Goal: Task Accomplishment & Management: Use online tool/utility

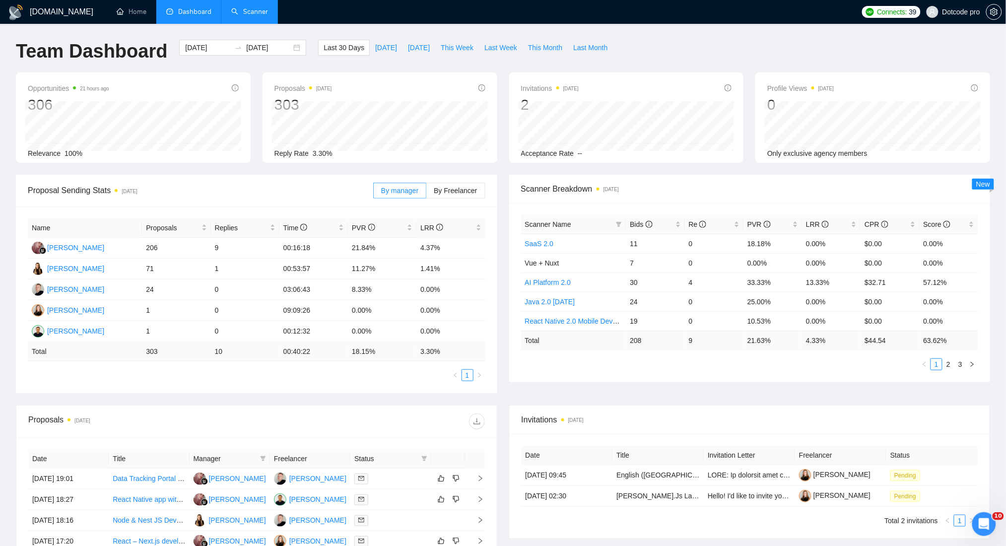
click at [255, 16] on link "Scanner" at bounding box center [249, 11] width 37 height 8
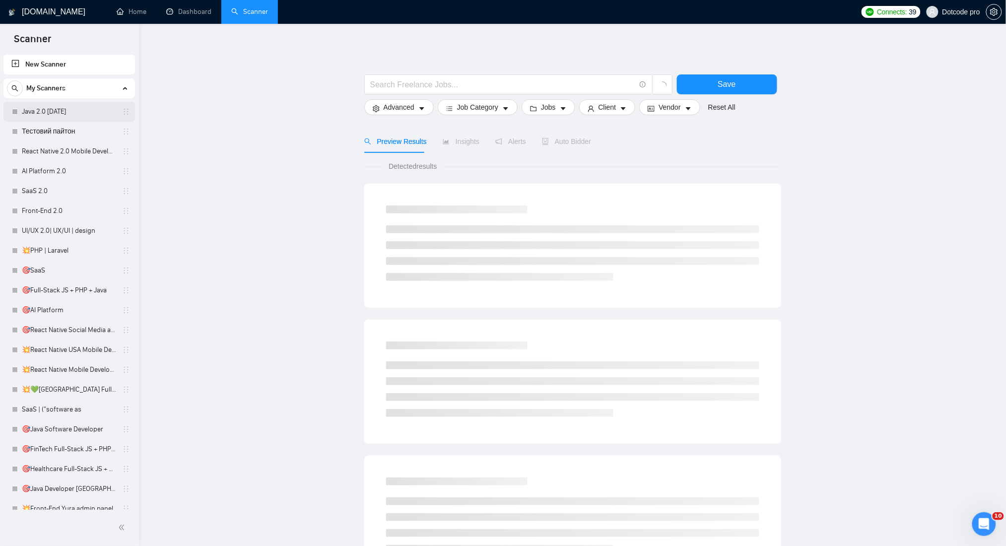
click at [37, 104] on link "Java 2.0 [DATE]" at bounding box center [69, 112] width 94 height 20
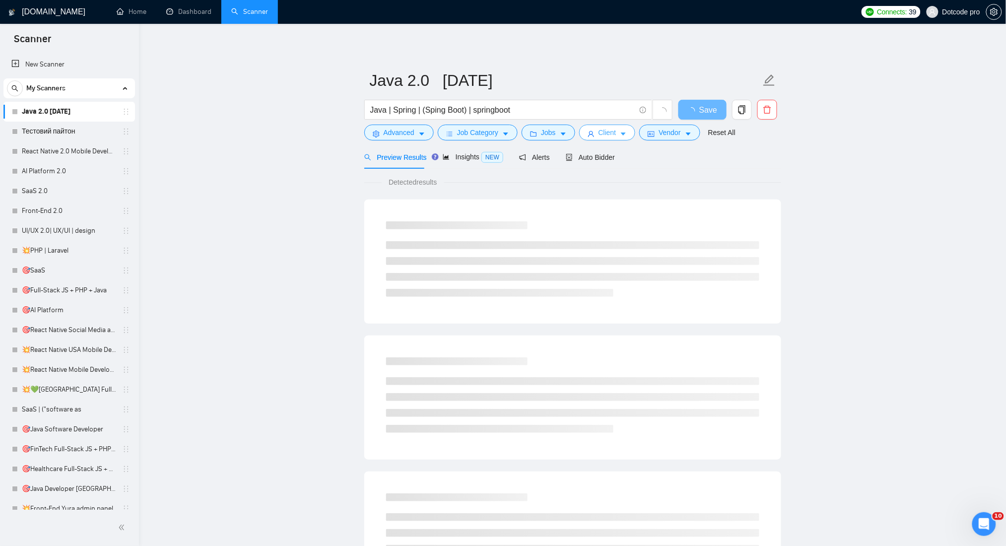
click at [587, 132] on icon "user" at bounding box center [590, 133] width 7 height 7
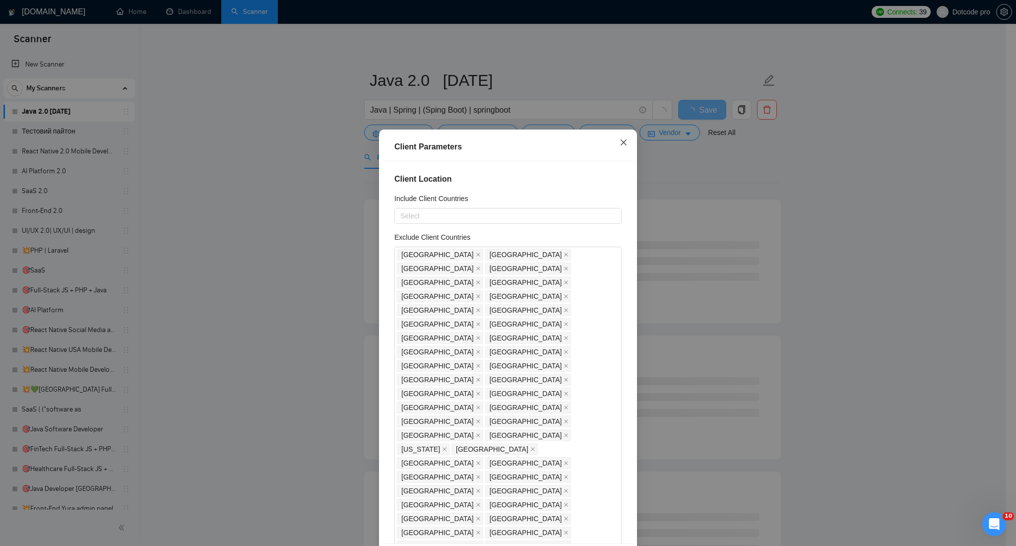
click at [623, 142] on span "Close" at bounding box center [623, 142] width 27 height 27
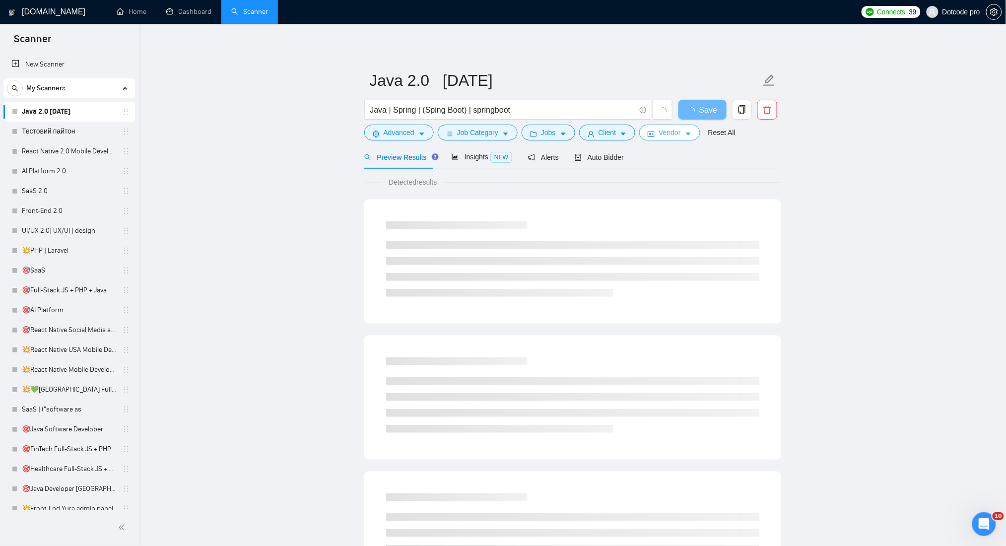
click at [671, 136] on span "Vendor" at bounding box center [669, 132] width 22 height 11
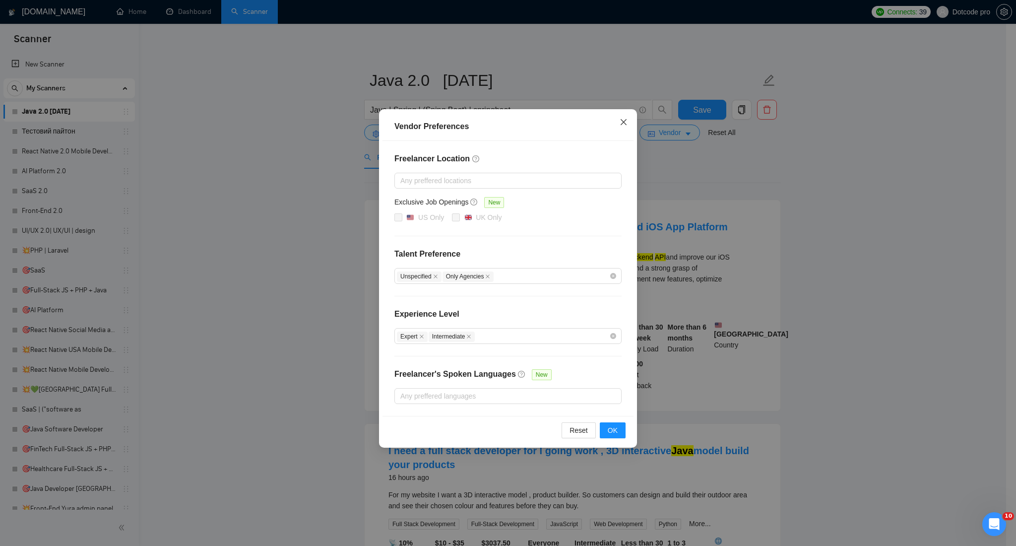
click at [618, 124] on span "Close" at bounding box center [623, 122] width 27 height 27
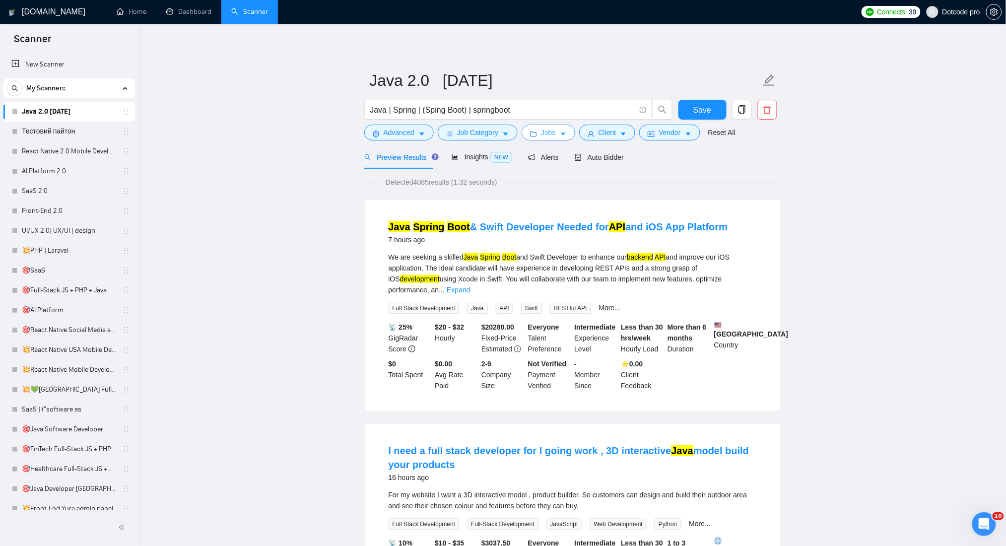
click at [537, 137] on button "Jobs" at bounding box center [548, 133] width 54 height 16
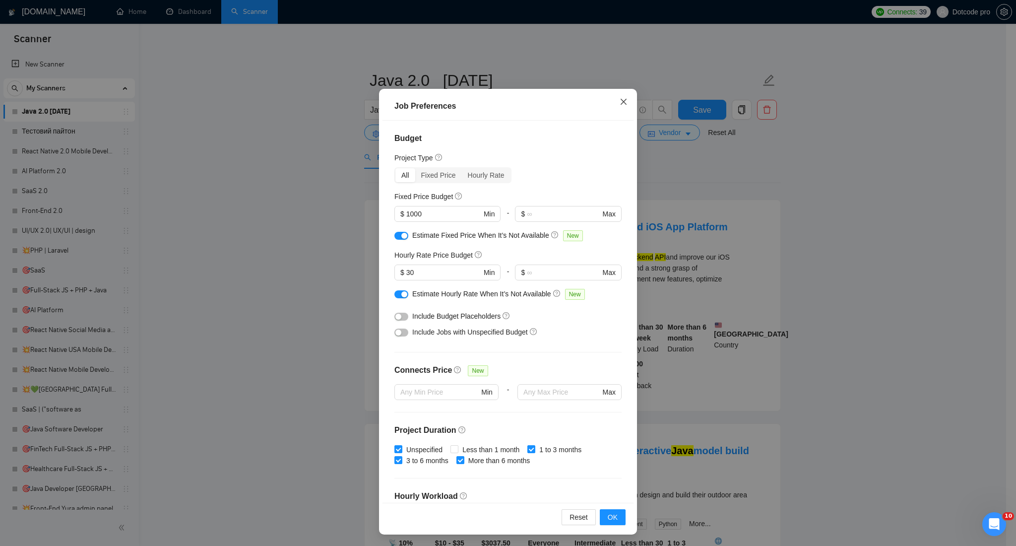
click at [620, 105] on icon "close" at bounding box center [624, 102] width 8 height 8
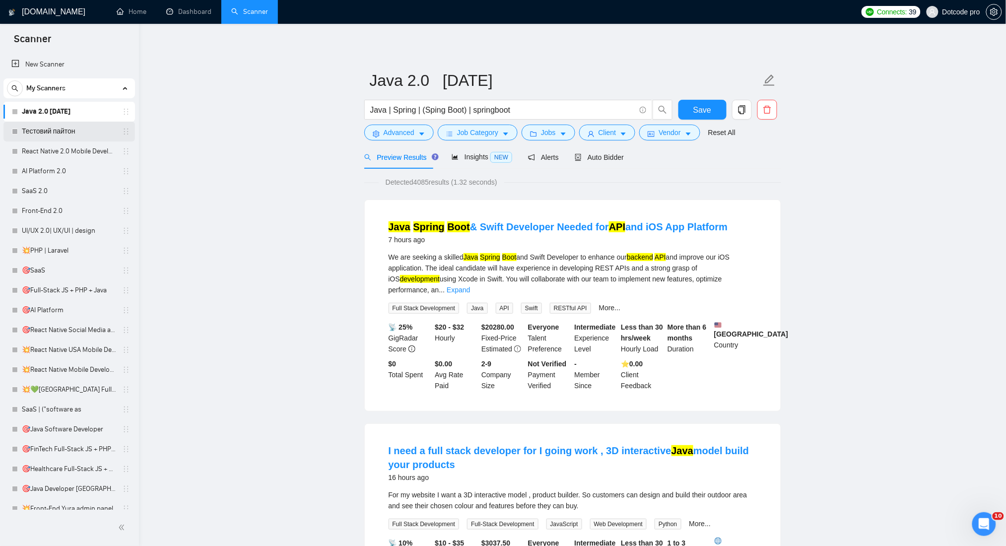
click at [38, 132] on link "Тестовий пайтон" at bounding box center [69, 132] width 94 height 20
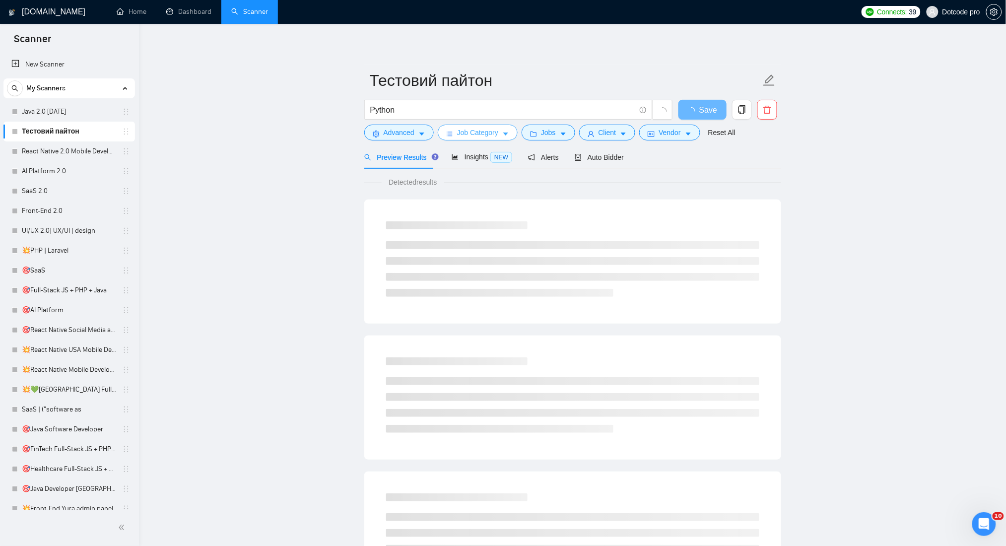
click at [479, 129] on span "Job Category" at bounding box center [477, 132] width 41 height 11
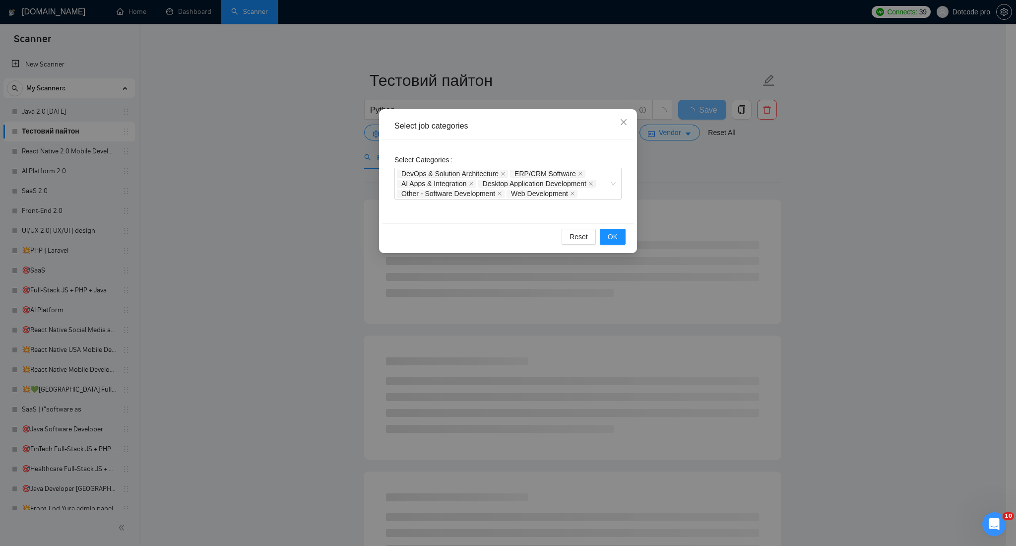
click at [789, 181] on div "Select job categories Select Categories DevOps & Solution Architecture ERP/CRM …" at bounding box center [508, 273] width 1016 height 546
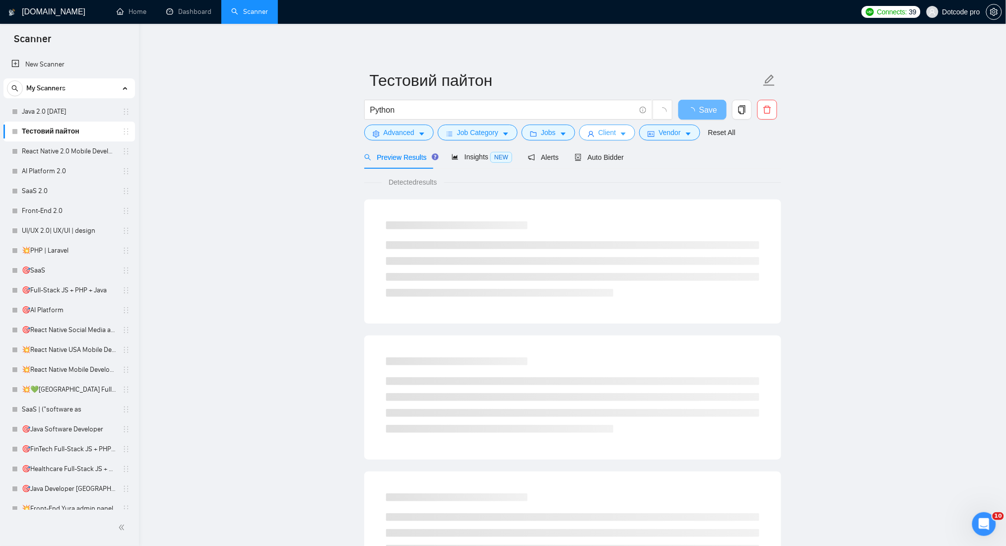
click at [615, 130] on button "Client" at bounding box center [607, 133] width 57 height 16
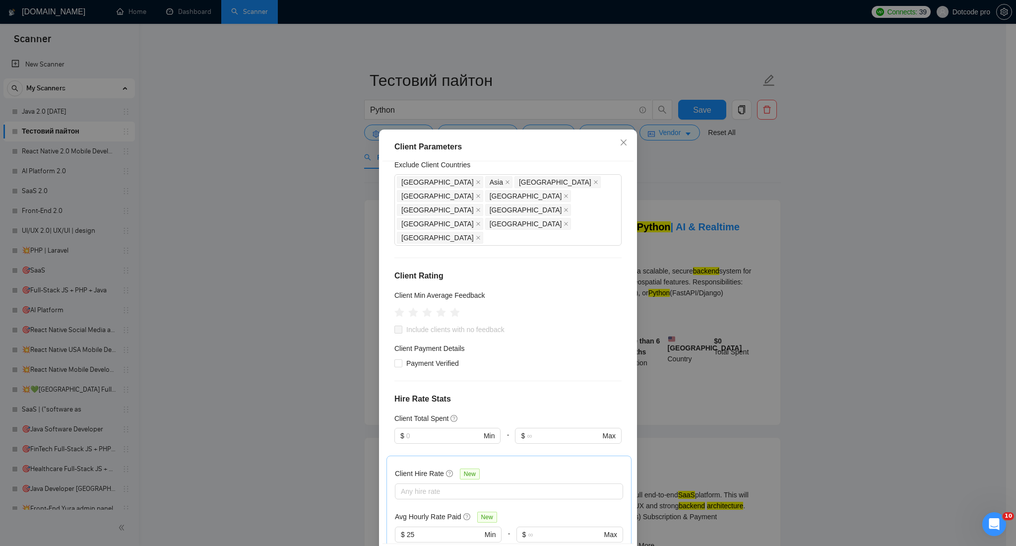
scroll to position [316, 0]
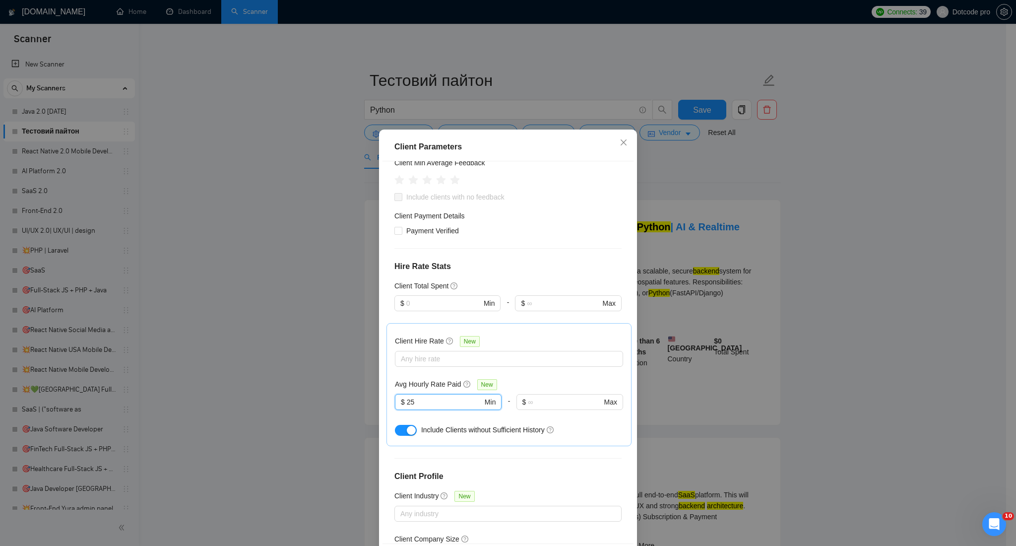
drag, startPoint x: 422, startPoint y: 305, endPoint x: 371, endPoint y: 302, distance: 51.7
click at [371, 302] on div "Client Parameters Client Location Include Client Countries [GEOGRAPHIC_DATA] [G…" at bounding box center [508, 273] width 1016 height 546
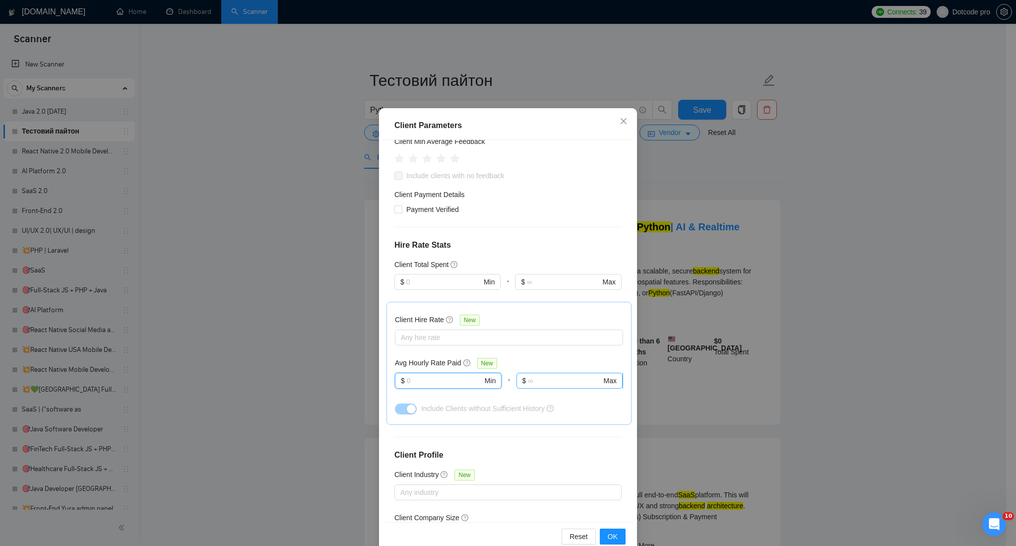
scroll to position [41, 0]
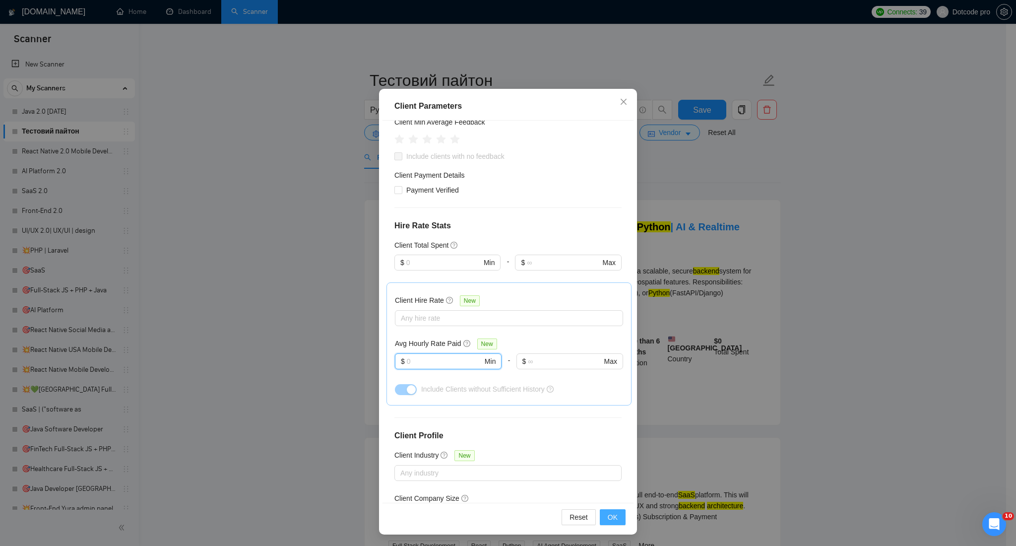
click at [608, 516] on span "OK" at bounding box center [613, 516] width 10 height 11
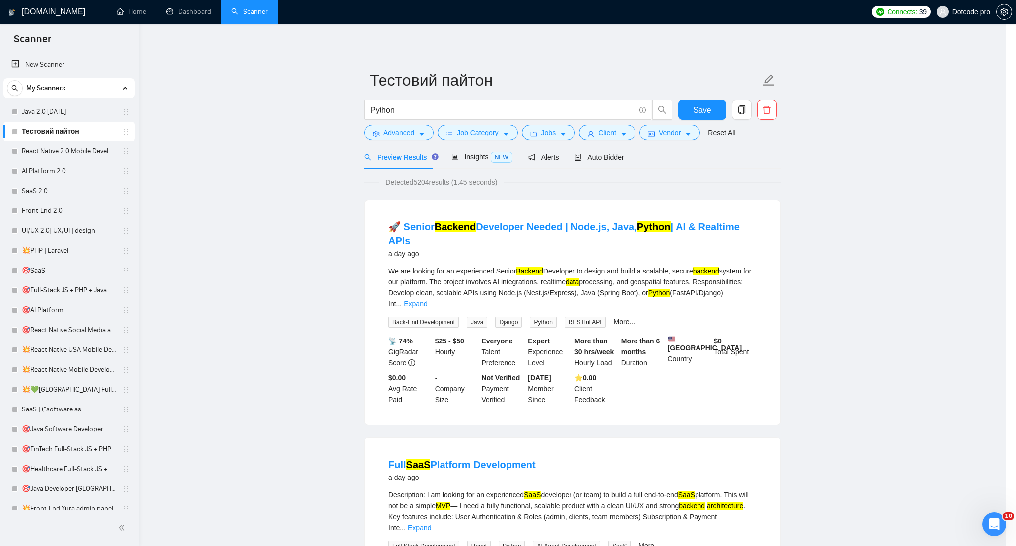
scroll to position [0, 0]
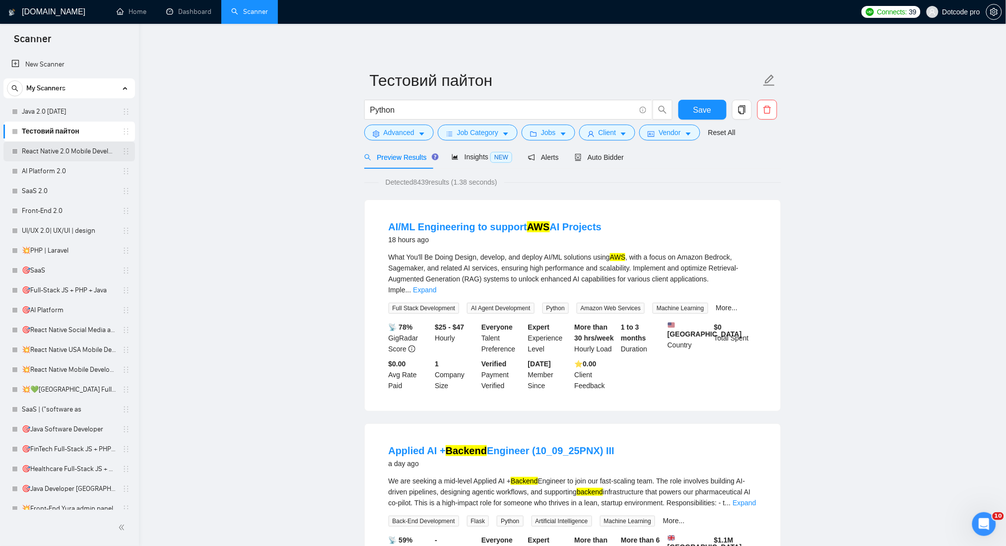
click at [47, 153] on link "React Native 2.0 Mobile Development" at bounding box center [69, 151] width 94 height 20
click at [705, 106] on span "Save" at bounding box center [702, 110] width 18 height 12
click at [46, 152] on link "React Native 2.0 Mobile Development" at bounding box center [69, 151] width 94 height 20
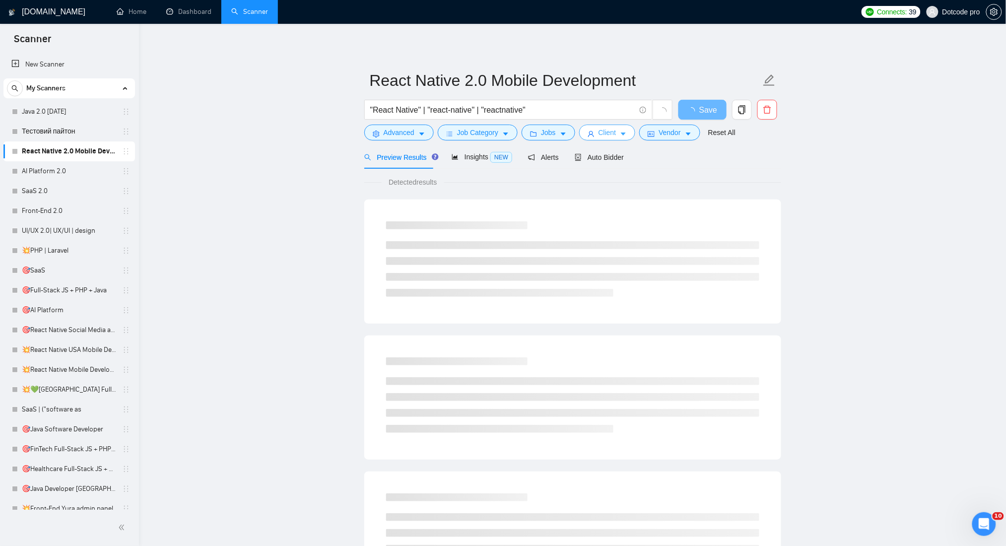
click at [614, 135] on button "Client" at bounding box center [607, 133] width 57 height 16
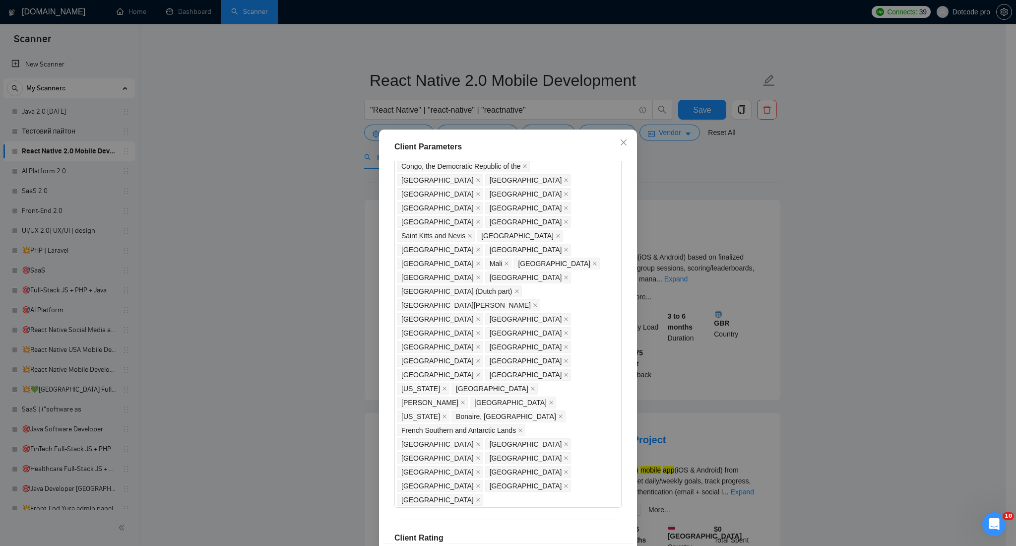
scroll to position [844, 0]
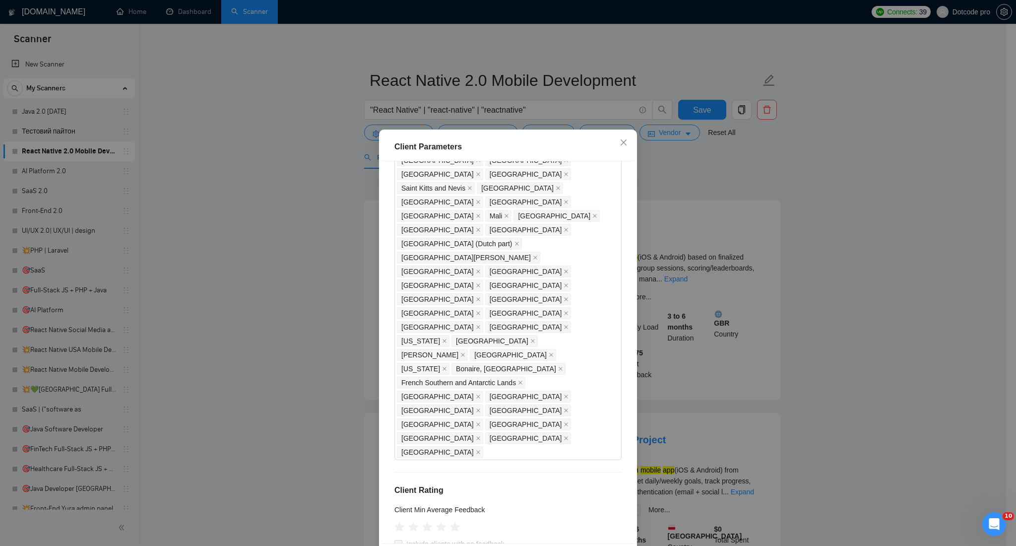
drag, startPoint x: 432, startPoint y: 300, endPoint x: 381, endPoint y: 301, distance: 50.1
click at [379, 302] on div "Client Parameters Client Location Include Client Countries Select Exclude Clien…" at bounding box center [508, 351] width 258 height 445
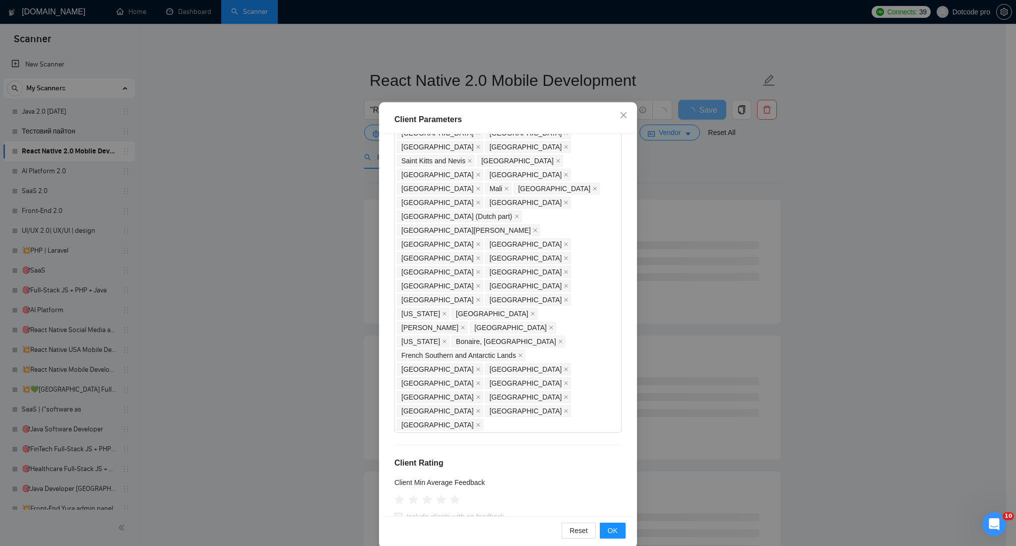
scroll to position [41, 0]
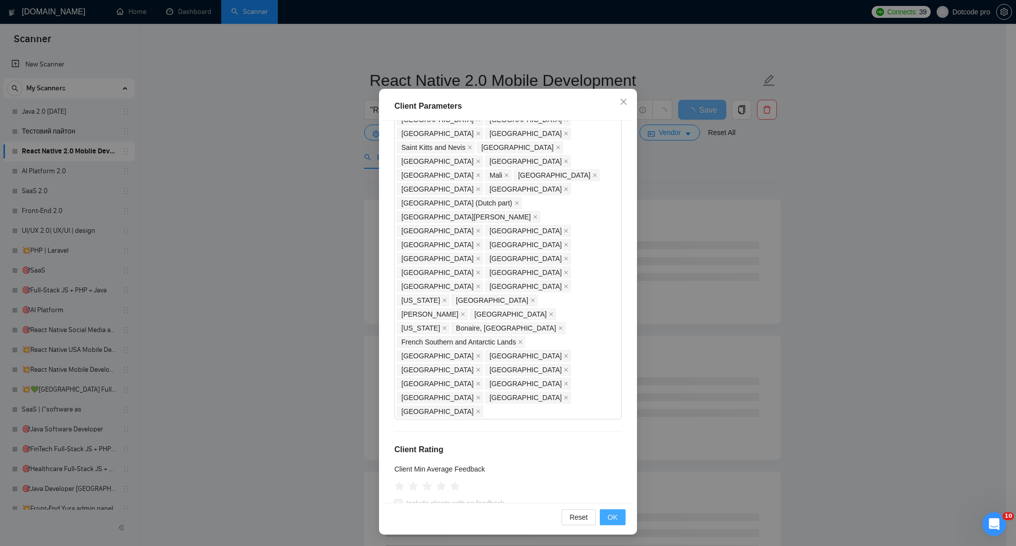
click at [608, 520] on span "OK" at bounding box center [613, 516] width 10 height 11
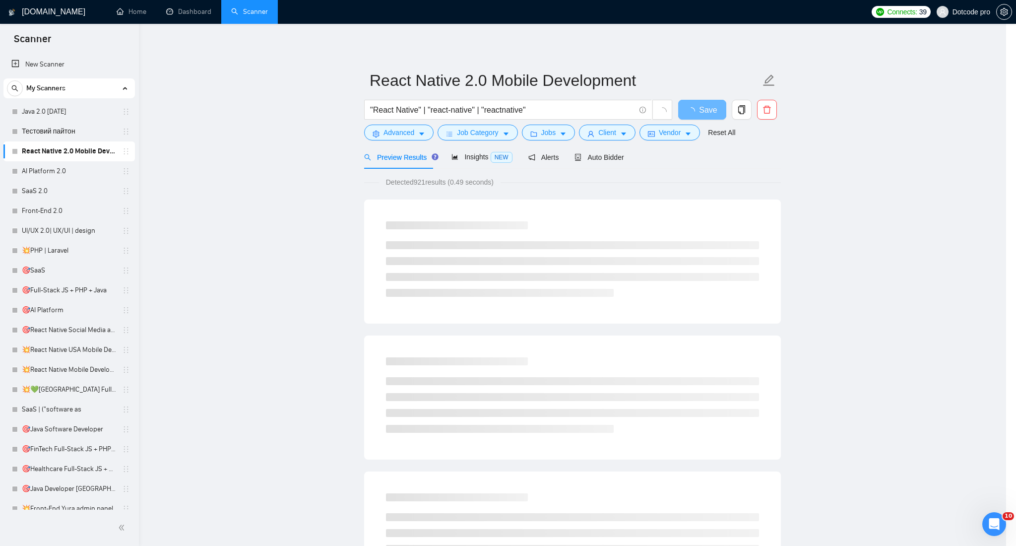
scroll to position [0, 0]
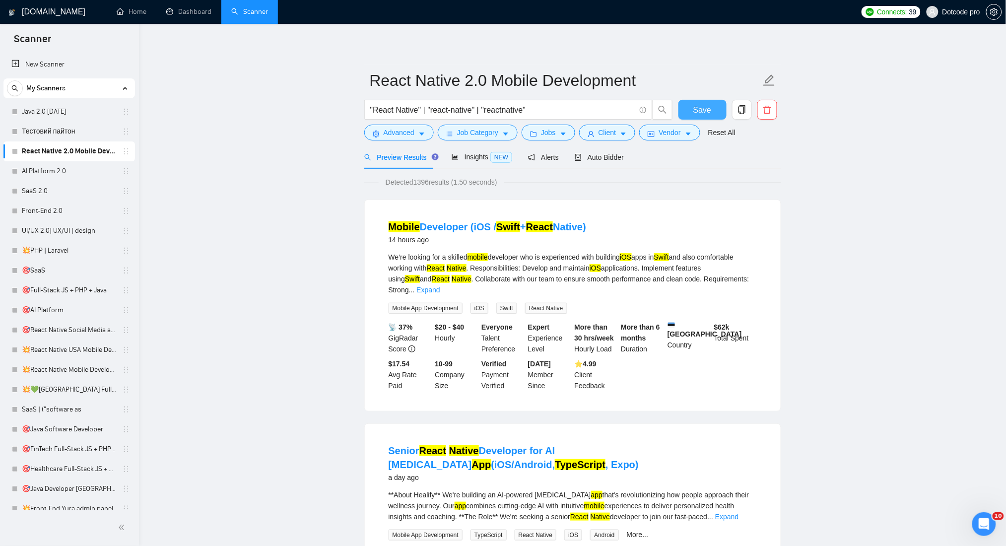
click at [705, 112] on span "Save" at bounding box center [702, 110] width 18 height 12
click at [60, 171] on link "AI Platform 2.0" at bounding box center [69, 171] width 94 height 20
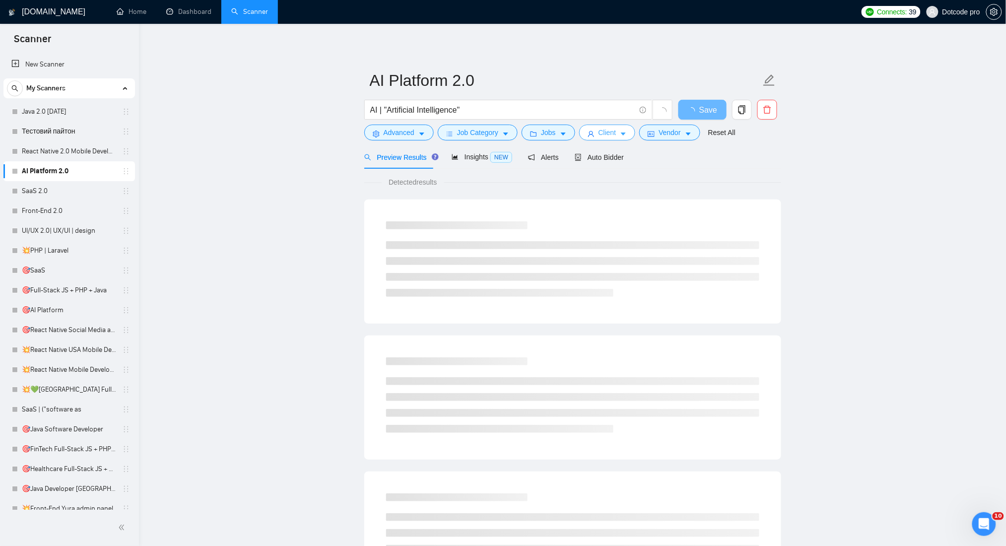
click at [607, 130] on span "Client" at bounding box center [607, 132] width 18 height 11
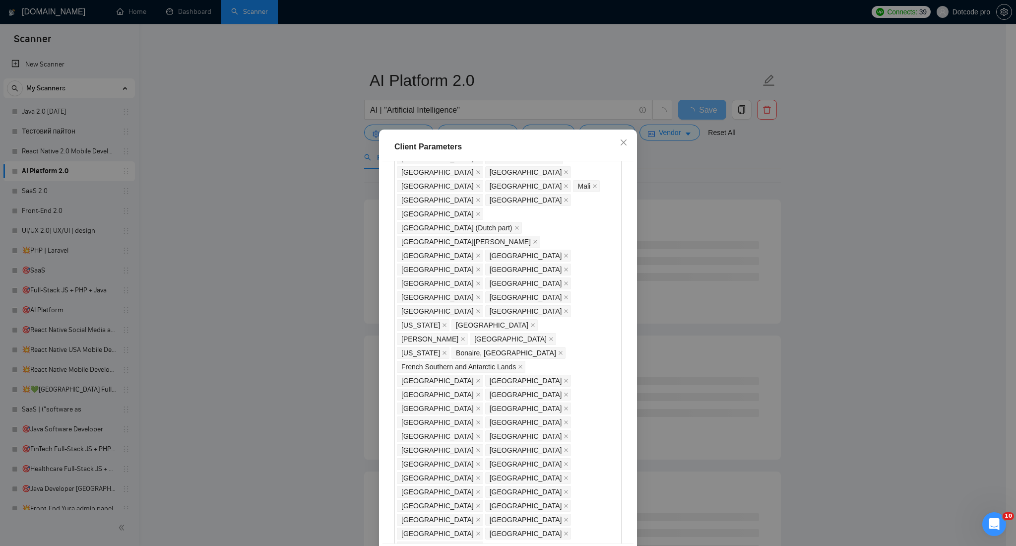
scroll to position [885, 0]
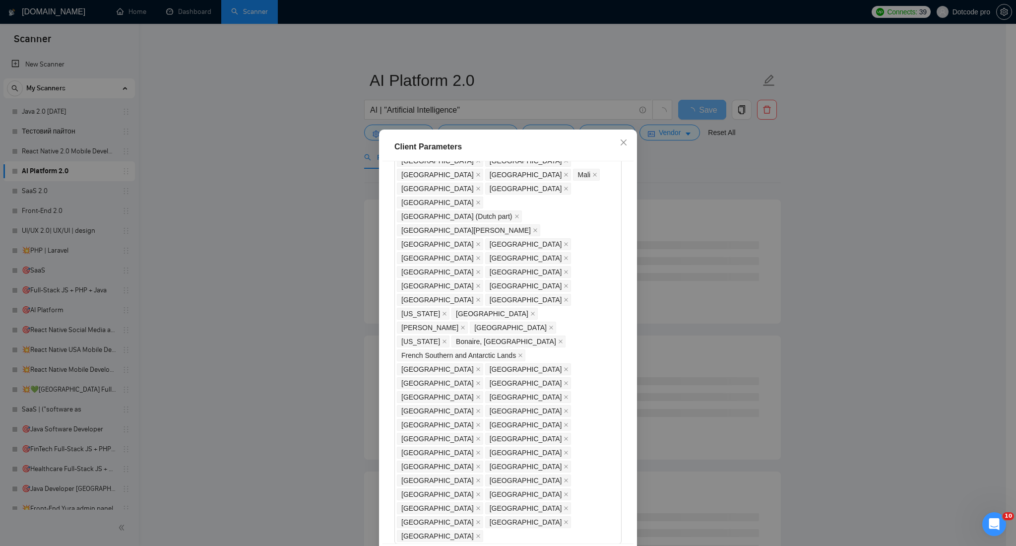
drag, startPoint x: 440, startPoint y: 302, endPoint x: 337, endPoint y: 297, distance: 103.3
click at [339, 298] on div "Client Parameters Client Location Include Client Countries Select Exclude Clien…" at bounding box center [508, 273] width 1016 height 546
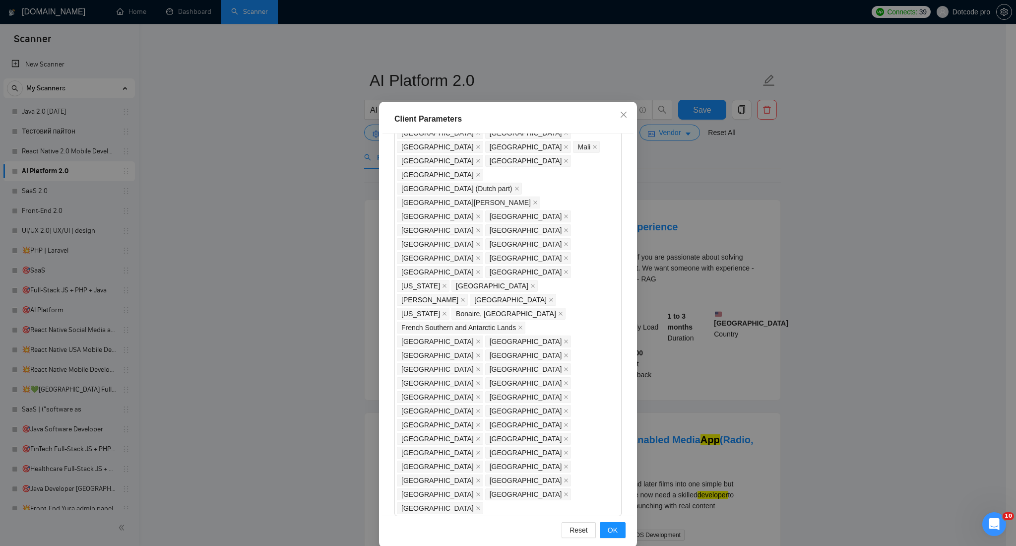
scroll to position [41, 0]
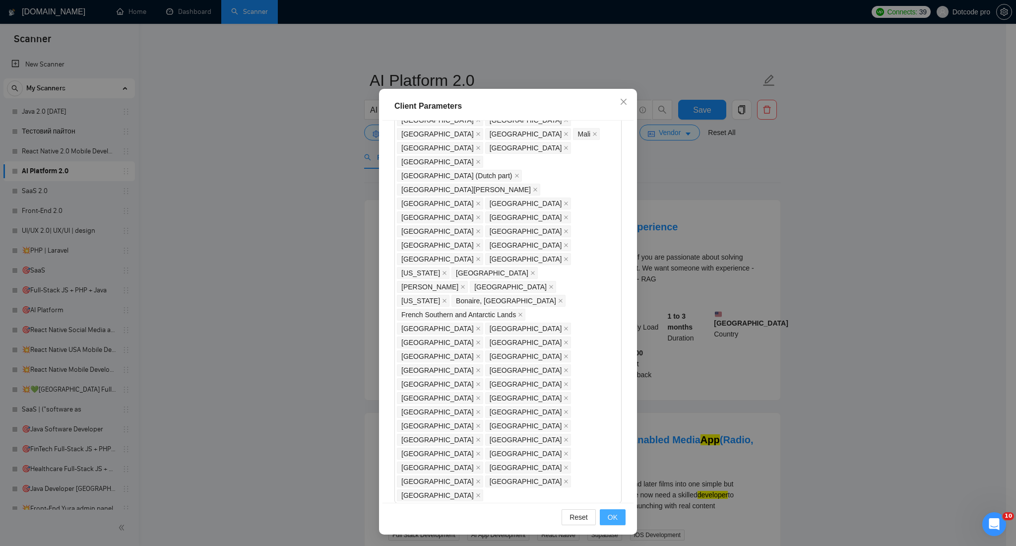
click at [610, 517] on span "OK" at bounding box center [613, 516] width 10 height 11
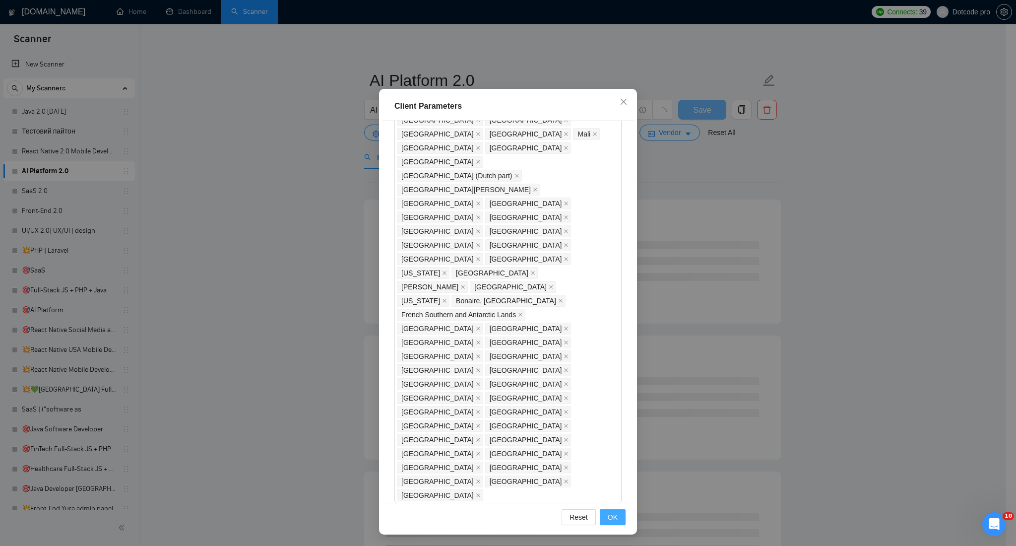
scroll to position [0, 0]
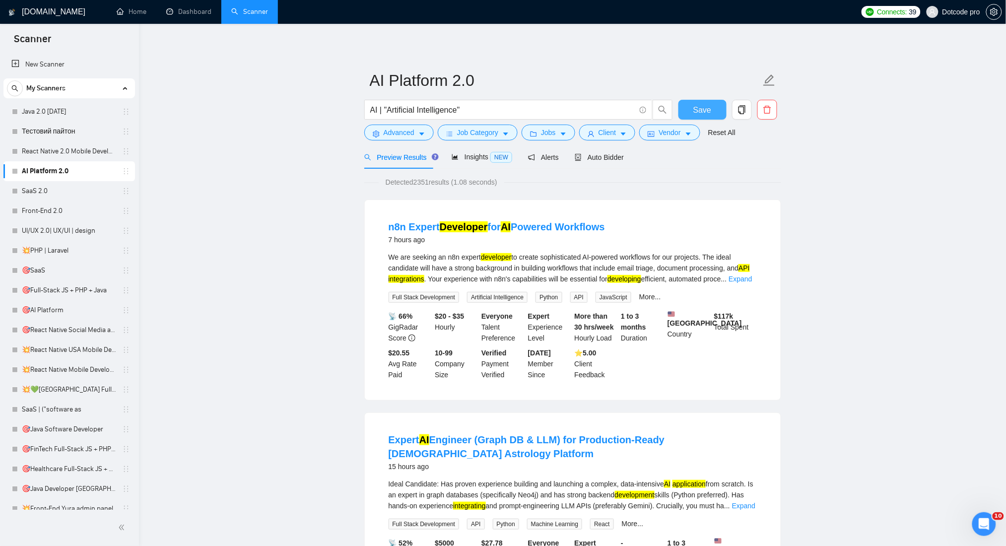
click at [693, 113] on span "Save" at bounding box center [702, 110] width 18 height 12
click at [58, 186] on link "SaaS 2.0" at bounding box center [69, 191] width 94 height 20
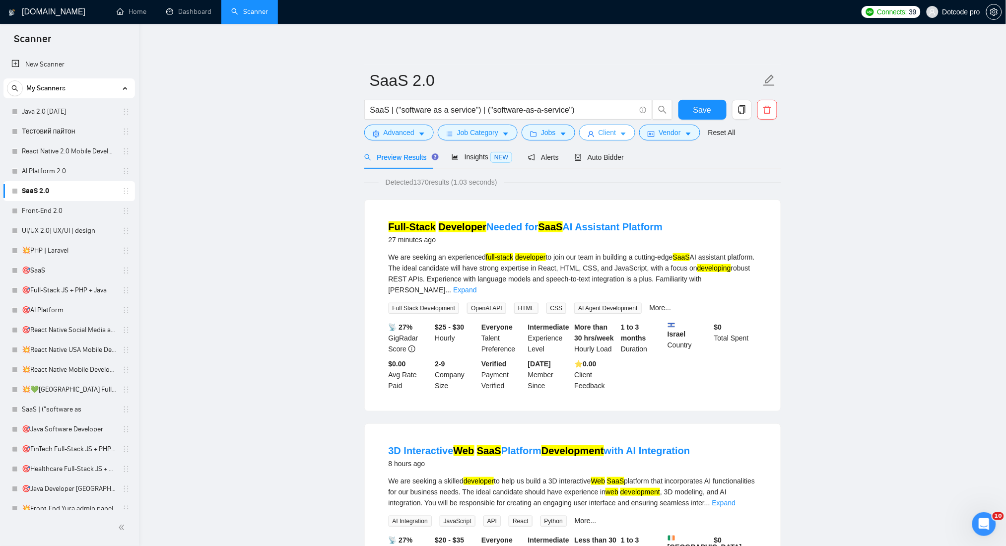
click at [613, 133] on span "Client" at bounding box center [607, 132] width 18 height 11
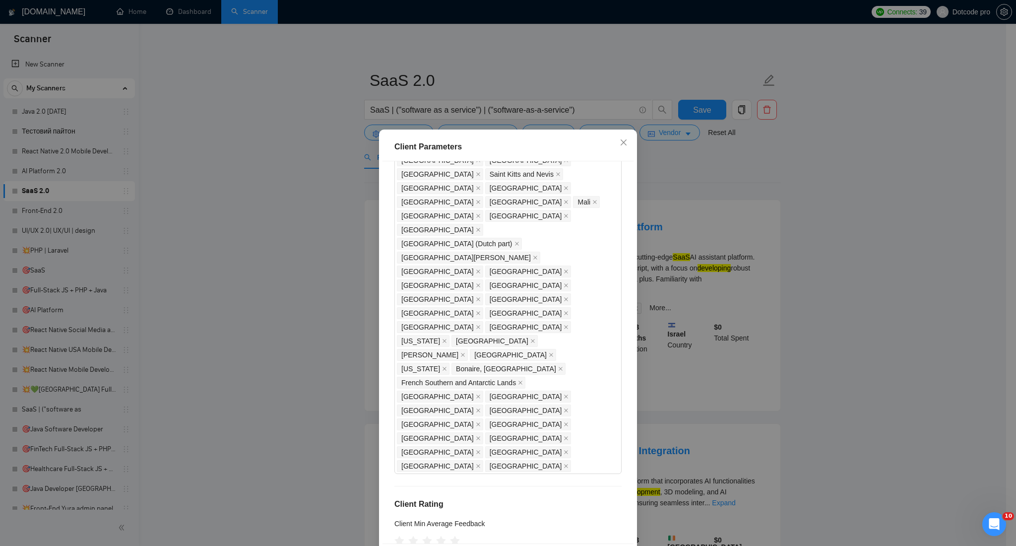
scroll to position [830, 0]
drag, startPoint x: 428, startPoint y: 303, endPoint x: 336, endPoint y: 299, distance: 91.4
click at [336, 299] on div "Client Parameters Client Location Include Client Countries Select Exclude Clien…" at bounding box center [508, 273] width 1016 height 546
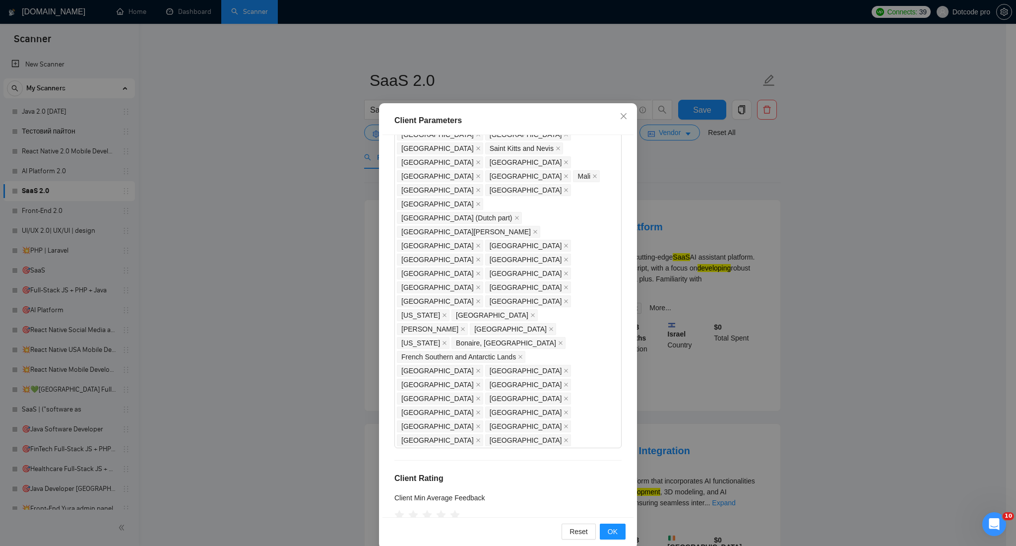
scroll to position [41, 0]
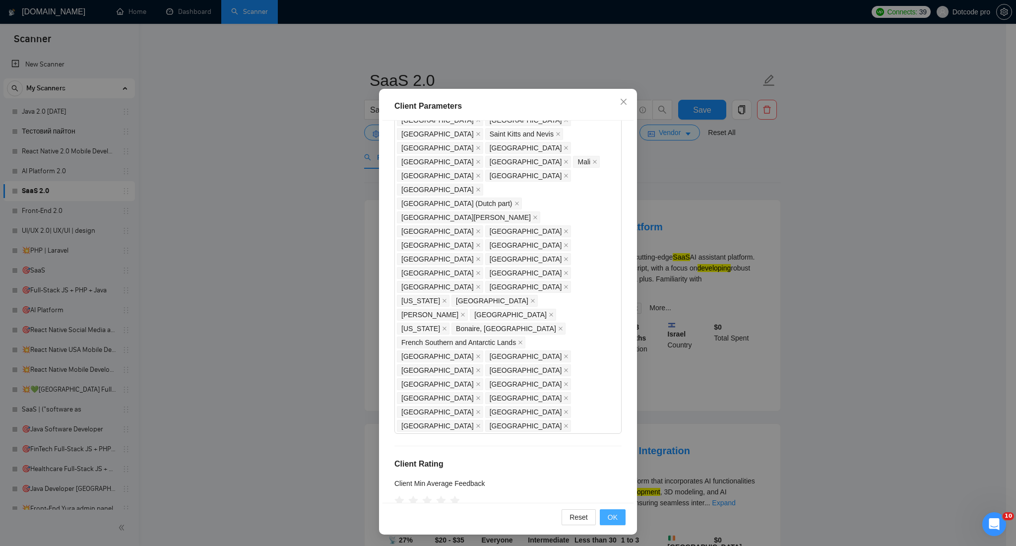
click at [614, 511] on button "OK" at bounding box center [613, 517] width 26 height 16
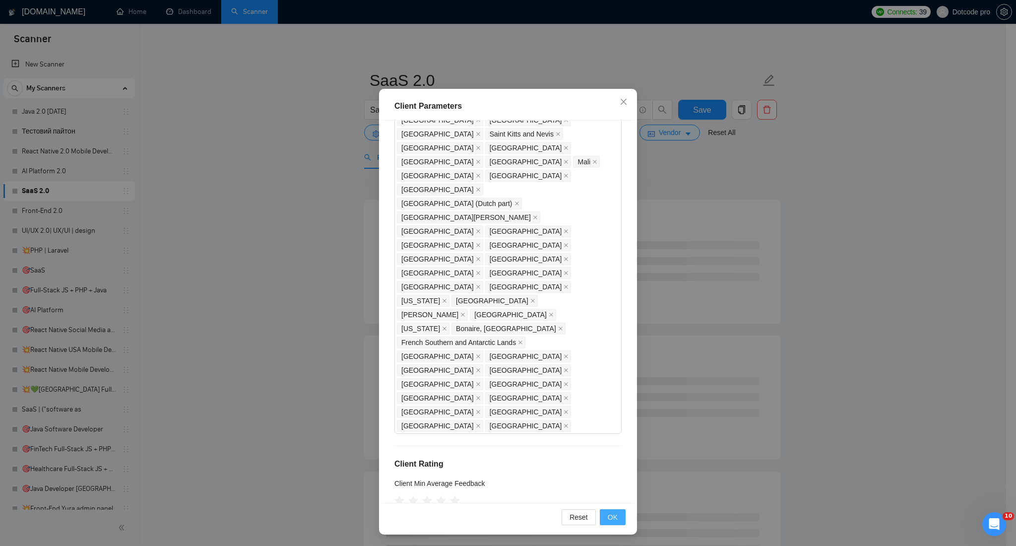
scroll to position [0, 0]
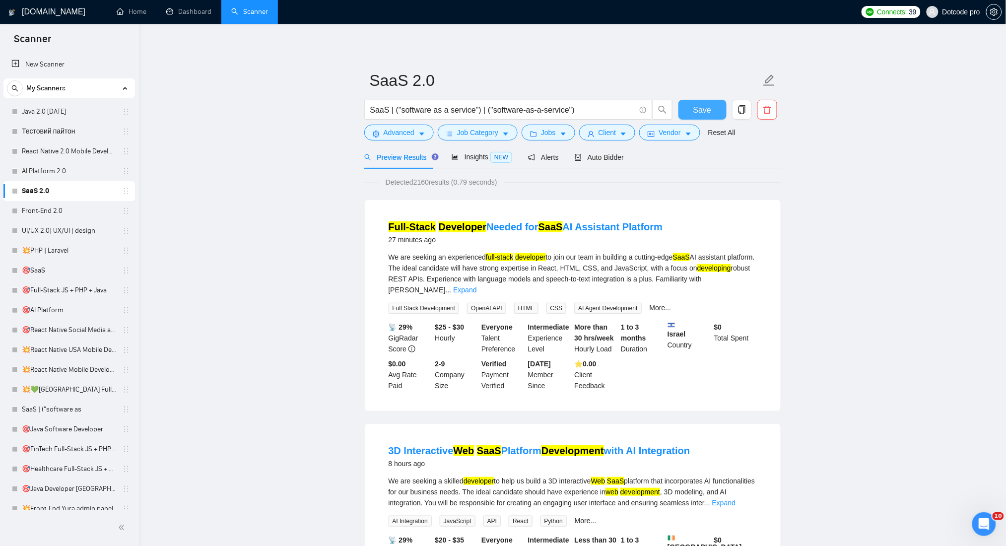
click at [692, 106] on button "Save" at bounding box center [702, 110] width 48 height 20
click at [40, 214] on link "Front-End 2.0" at bounding box center [69, 211] width 94 height 20
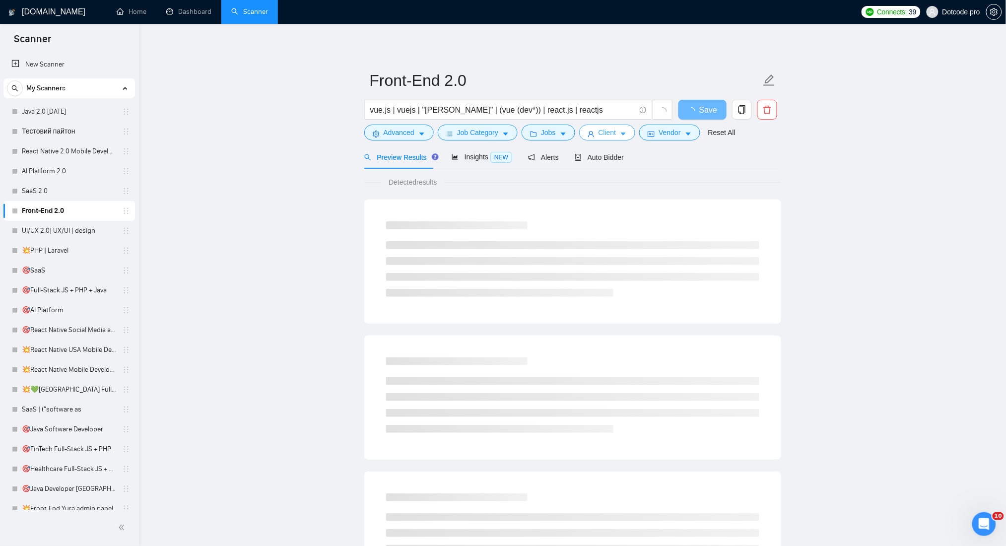
click at [600, 129] on span "Client" at bounding box center [607, 132] width 18 height 11
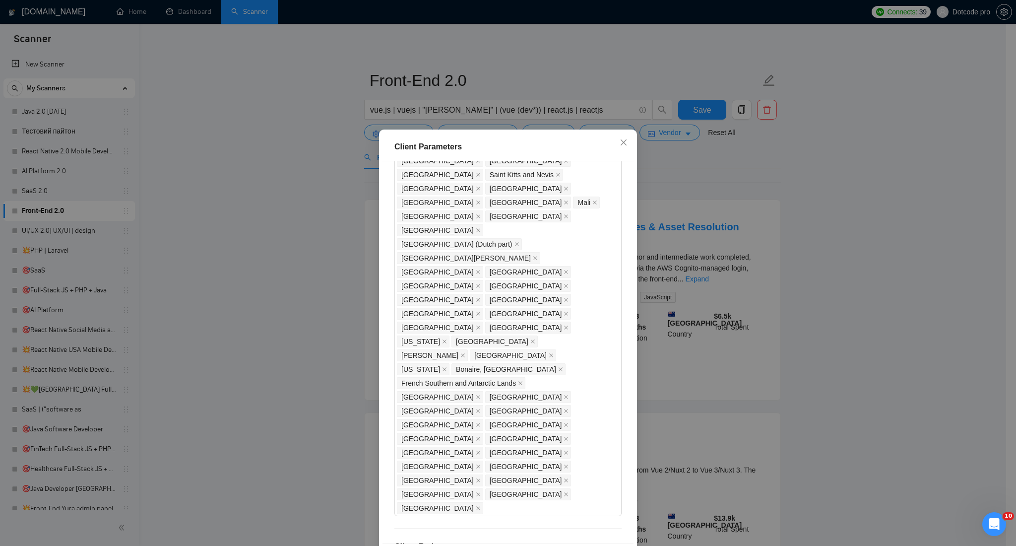
drag, startPoint x: 433, startPoint y: 320, endPoint x: 376, endPoint y: 317, distance: 57.1
click at [379, 318] on div "Client Parameters Client Location Include Client Countries Select Exclude Clien…" at bounding box center [508, 351] width 258 height 445
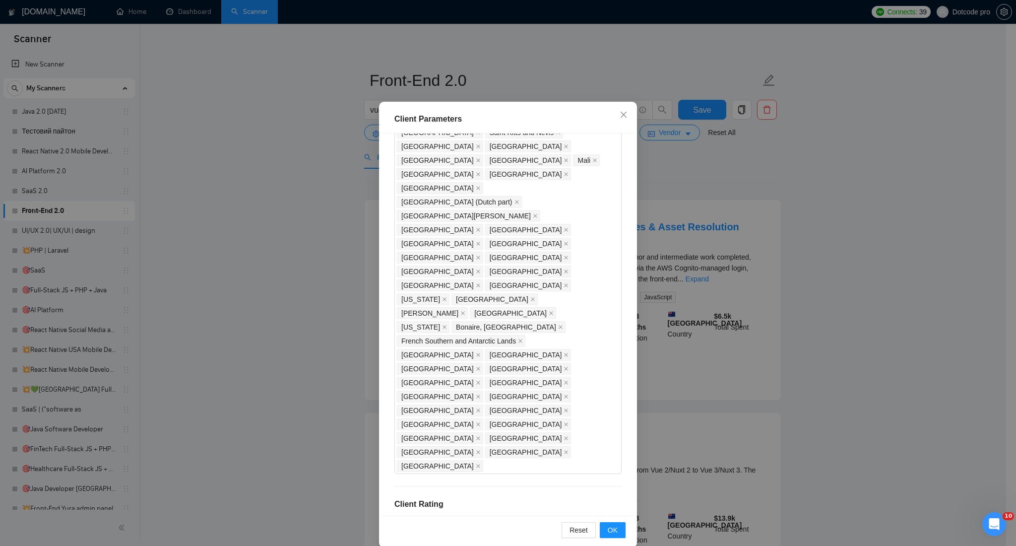
scroll to position [41, 0]
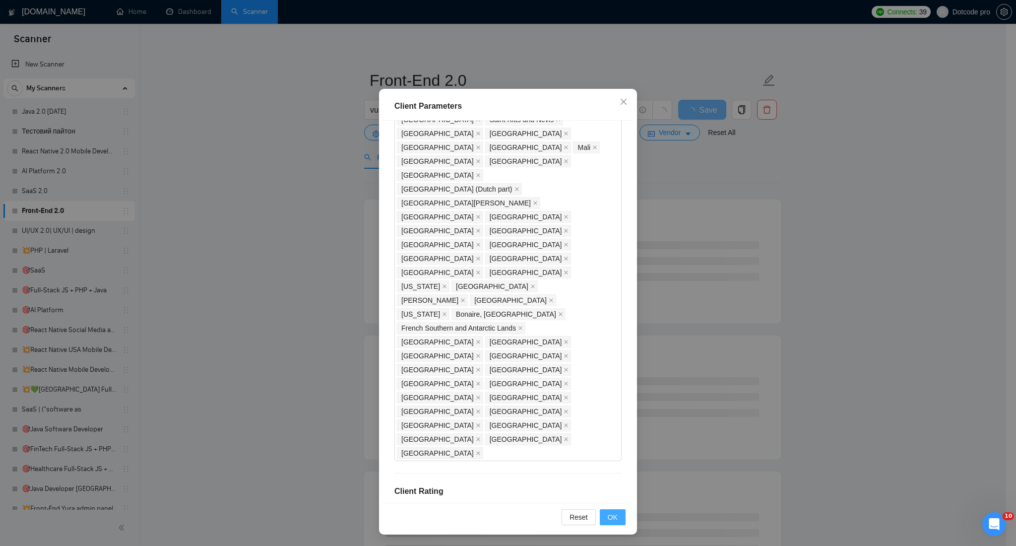
click at [608, 512] on span "OK" at bounding box center [613, 516] width 10 height 11
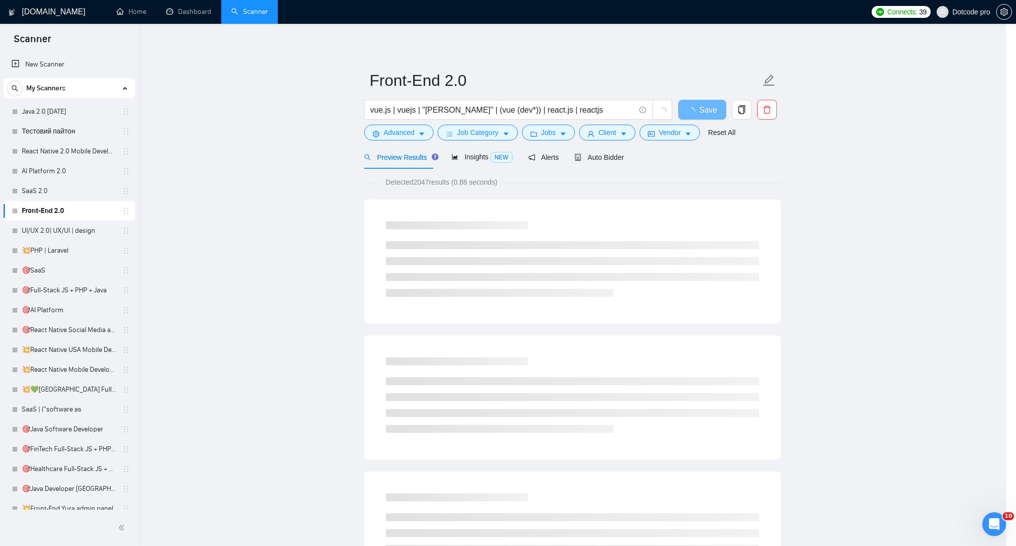
scroll to position [0, 0]
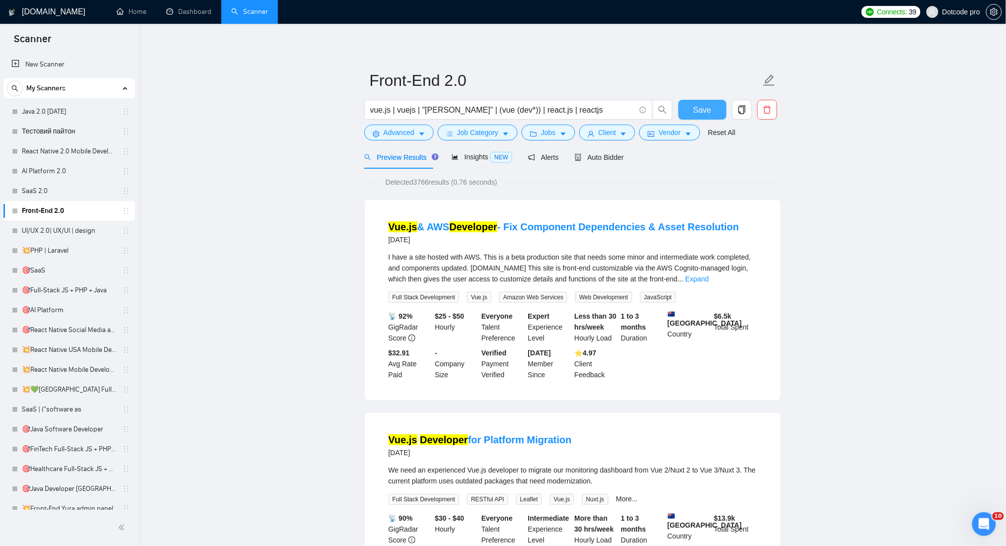
click at [704, 109] on span "Save" at bounding box center [702, 110] width 18 height 12
click at [71, 228] on link "UI/UX 2.0| UX/UI | design" at bounding box center [69, 231] width 94 height 20
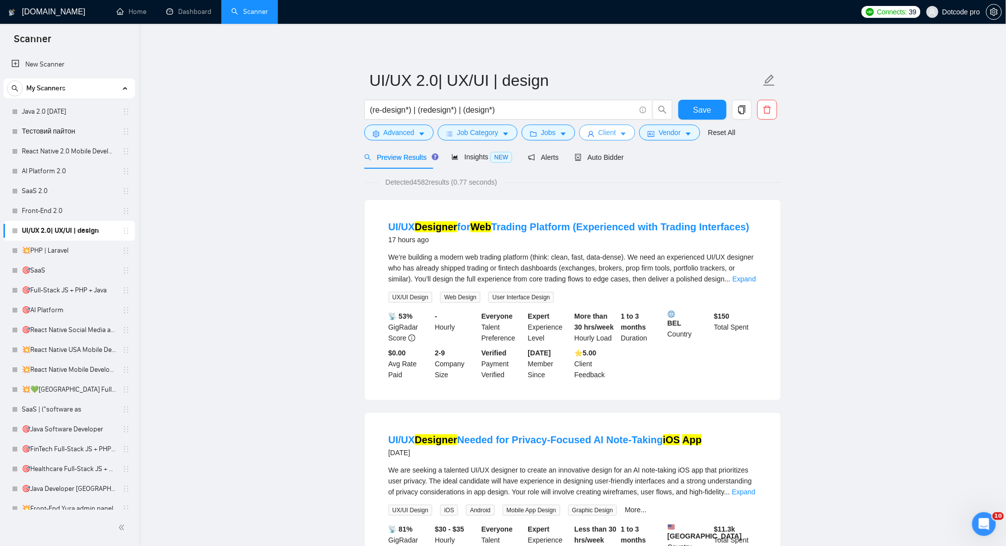
click at [590, 133] on icon "user" at bounding box center [591, 134] width 6 height 6
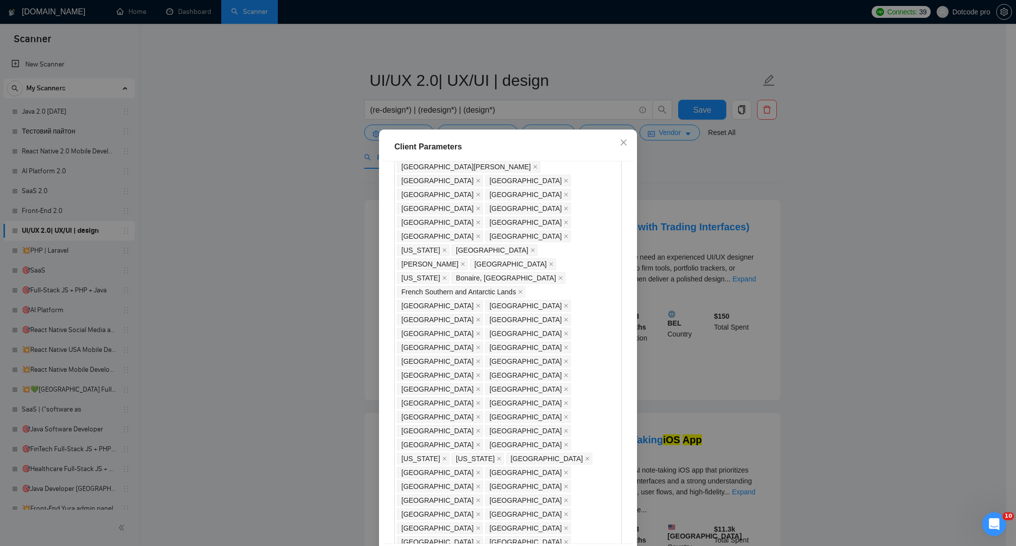
scroll to position [900, 0]
click at [621, 143] on icon "close" at bounding box center [624, 142] width 8 height 8
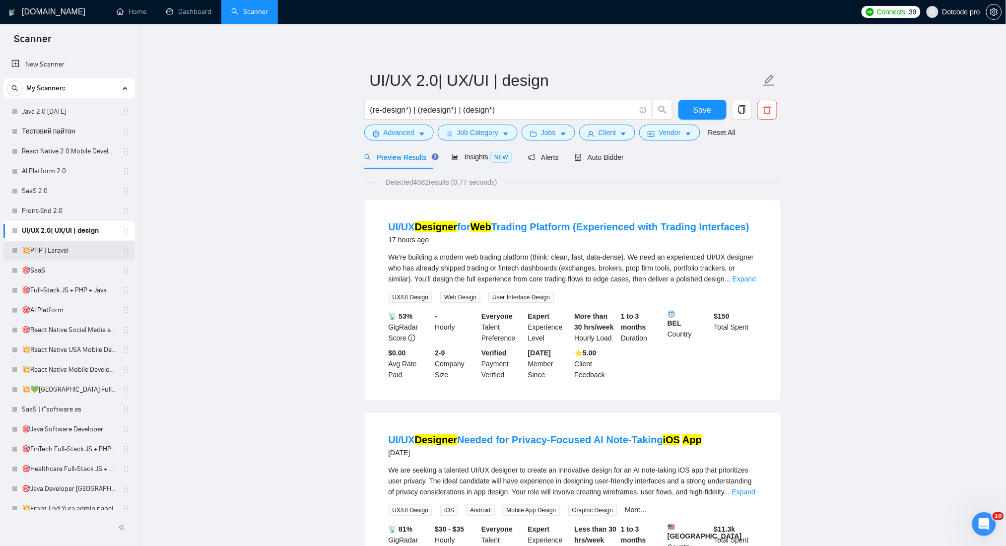
click at [51, 251] on link "💥PHP | Laravel" at bounding box center [69, 251] width 94 height 20
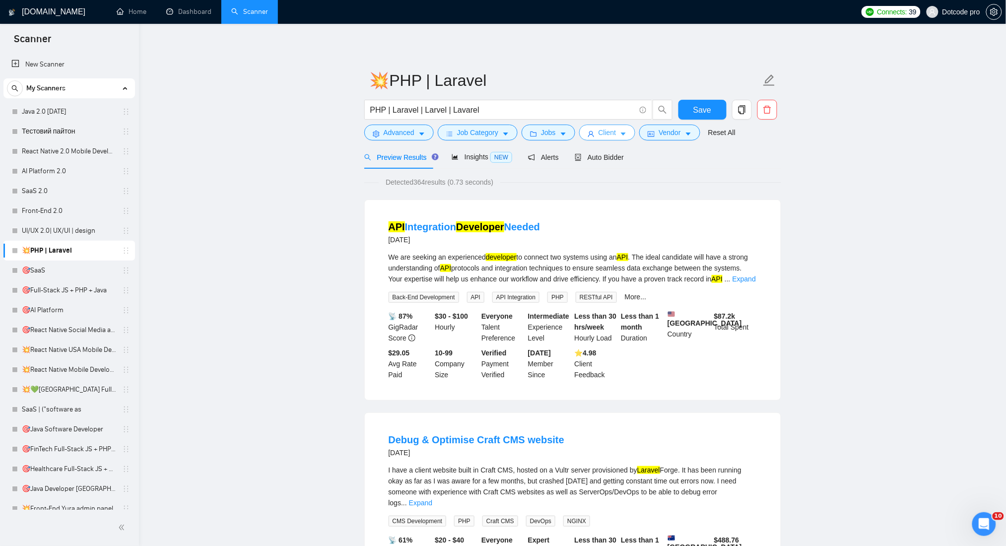
click at [609, 130] on span "Client" at bounding box center [607, 132] width 18 height 11
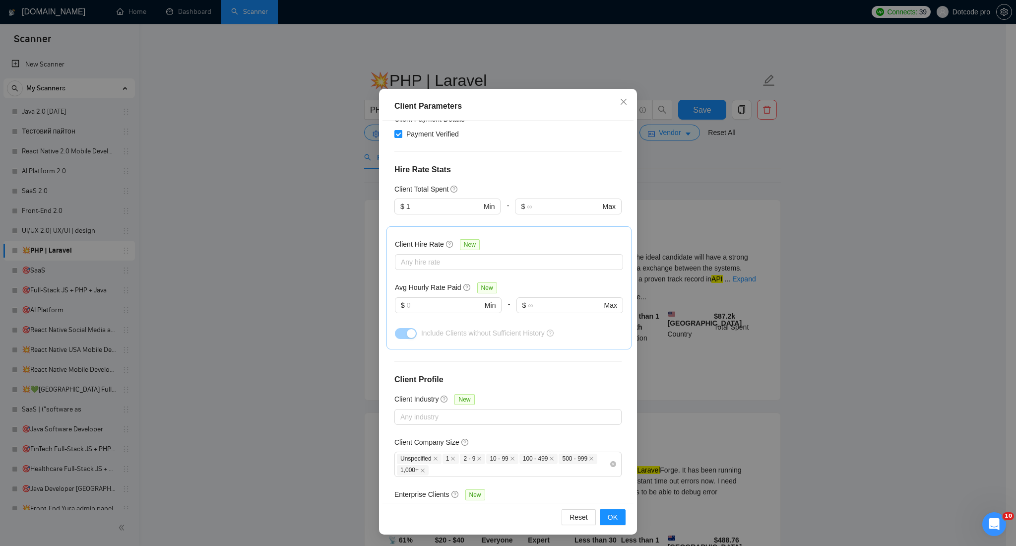
scroll to position [24, 0]
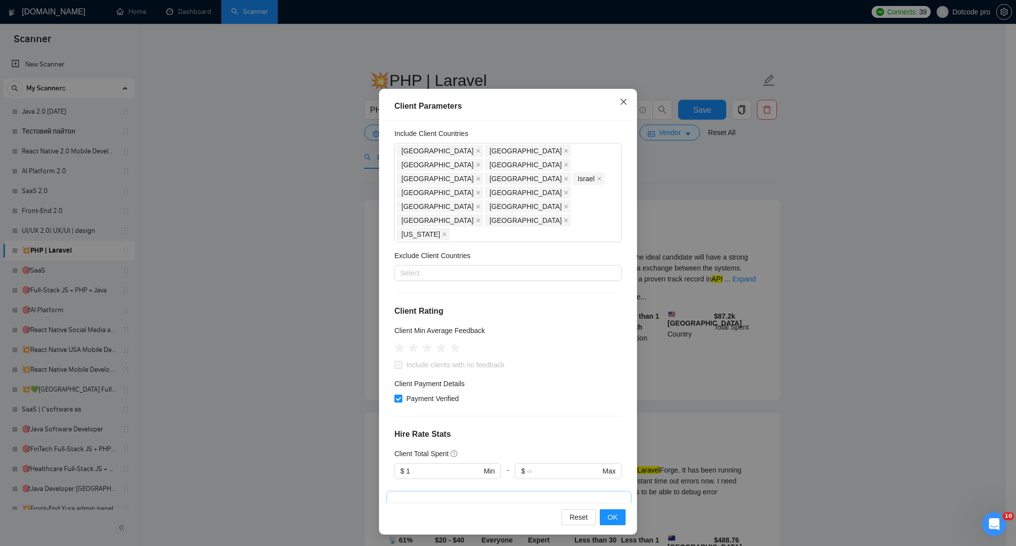
click at [621, 103] on icon "close" at bounding box center [624, 102] width 8 height 8
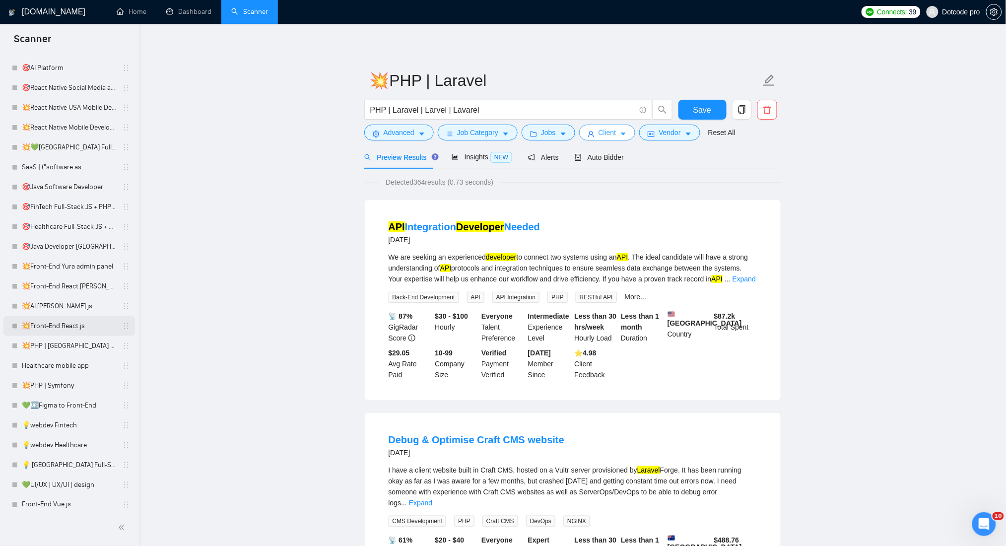
scroll to position [286, 0]
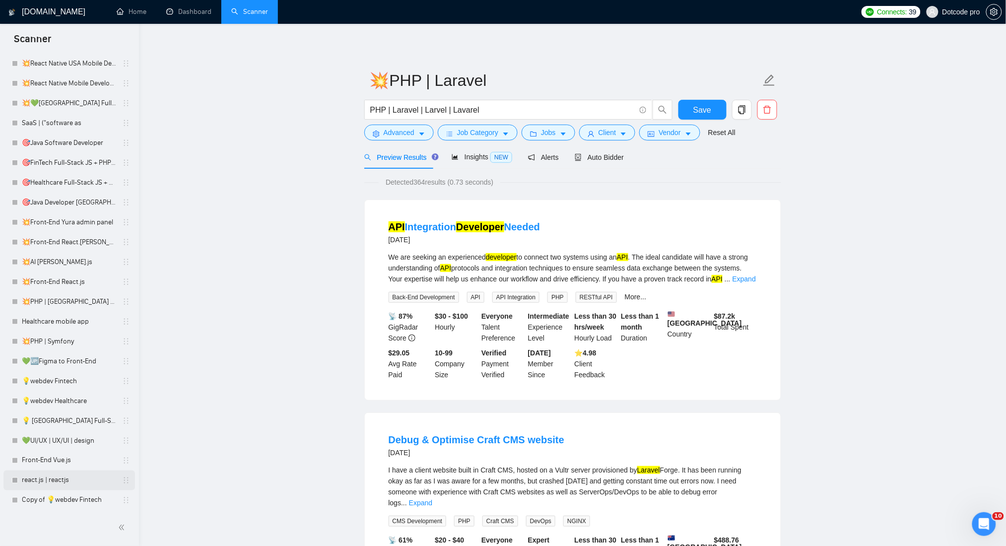
click at [54, 480] on link "react.js | reactjs" at bounding box center [69, 480] width 94 height 20
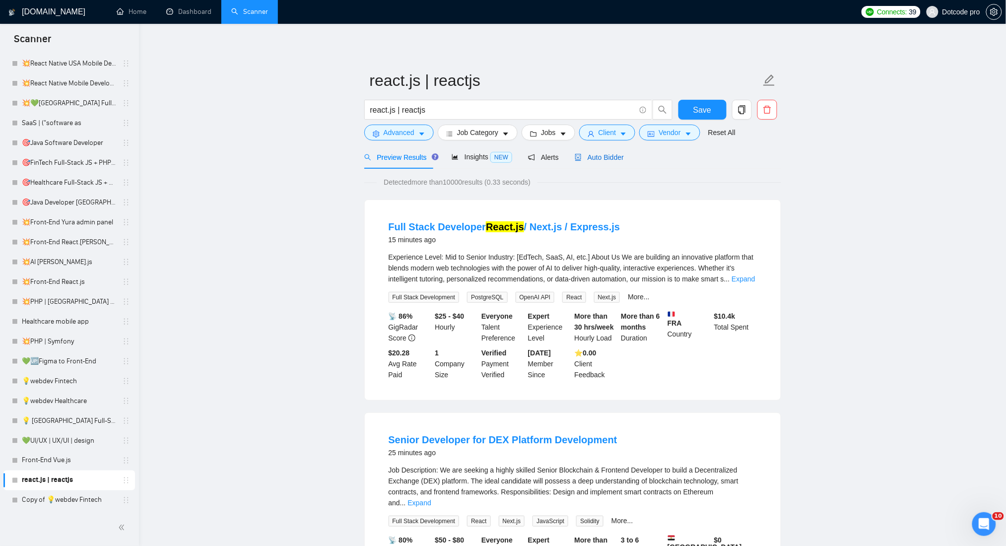
click at [603, 160] on span "Auto Bidder" at bounding box center [598, 157] width 49 height 8
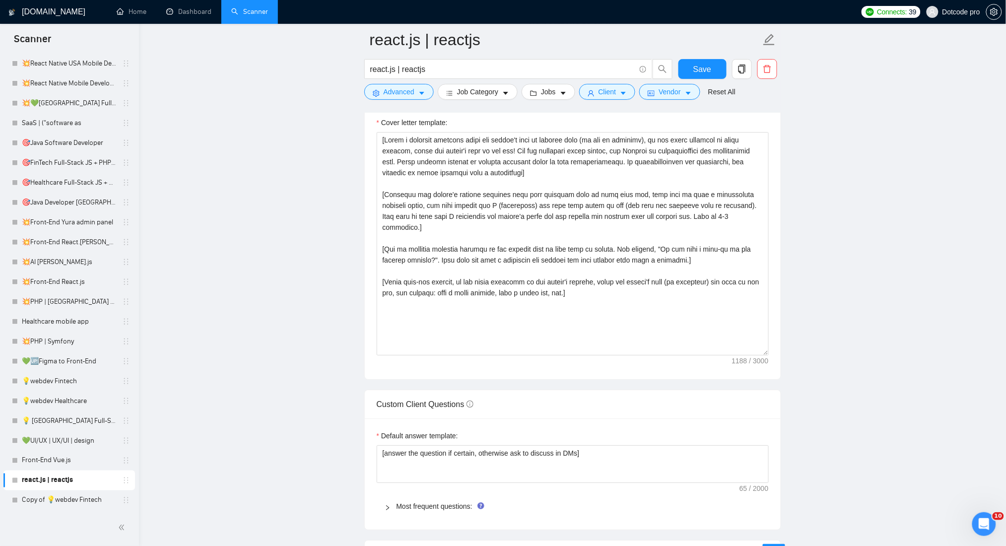
scroll to position [992, 0]
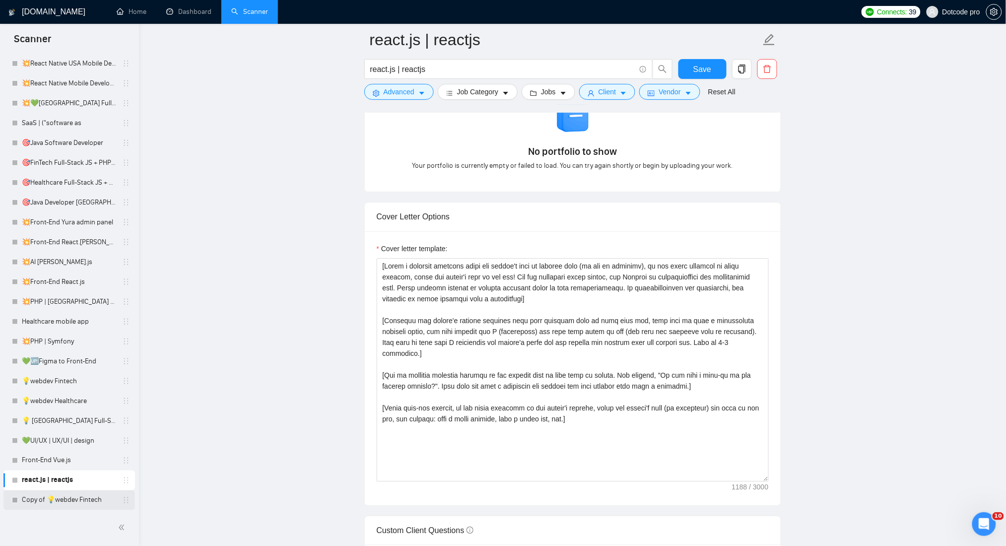
click at [67, 502] on link "Copy of 💡webdev Fintech" at bounding box center [69, 500] width 94 height 20
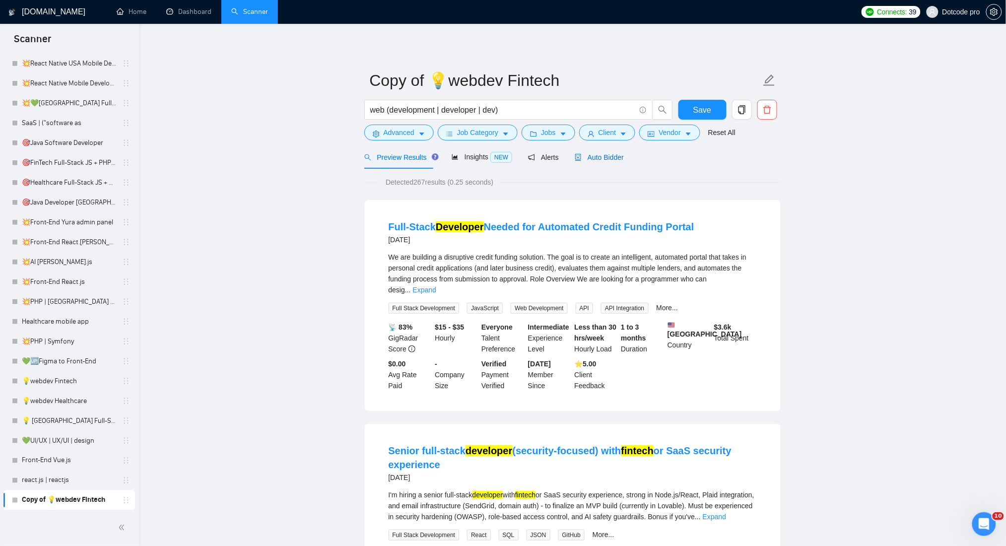
click at [574, 154] on icon "robot" at bounding box center [577, 157] width 7 height 7
